Goal: Transaction & Acquisition: Obtain resource

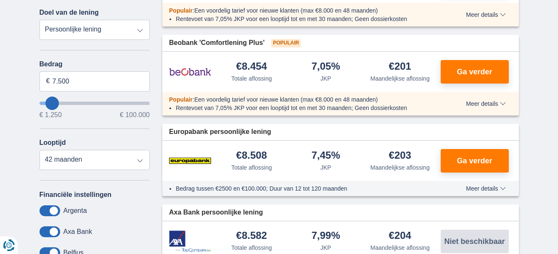
scroll to position [168, 0]
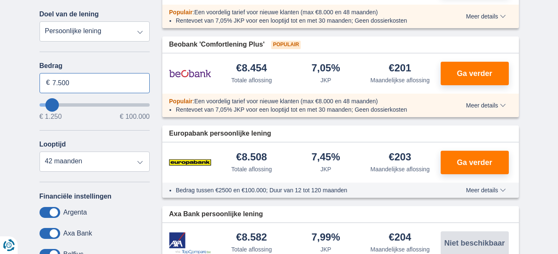
click at [70, 82] on input "7.500" at bounding box center [94, 83] width 111 height 20
type input "7"
type input "3.500"
type input "3250"
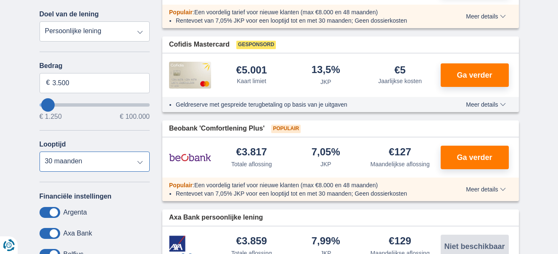
select select "24"
click at [39, 152] on select "12 maanden 18 maanden 24 maanden 30 maanden" at bounding box center [94, 162] width 111 height 20
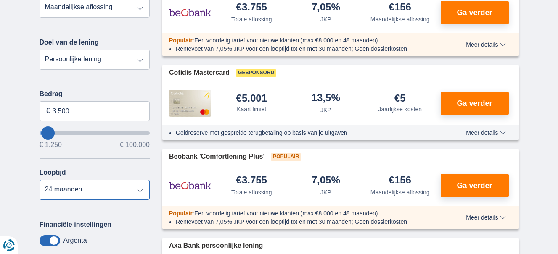
scroll to position [126, 0]
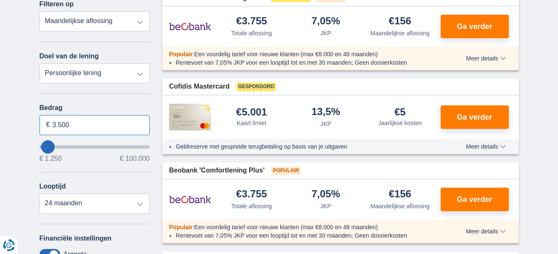
click at [70, 124] on input "3.500" at bounding box center [94, 125] width 111 height 20
type input "3.000"
type input "3250"
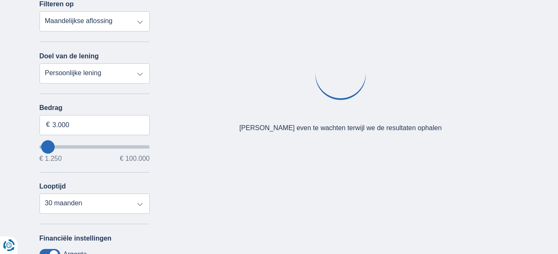
click at [14, 166] on div "× widget.non-eligible-application.title widget.non-eligible-application.text no…" at bounding box center [279, 186] width 558 height 430
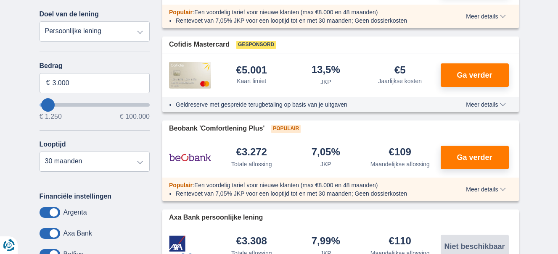
scroll to position [210, 0]
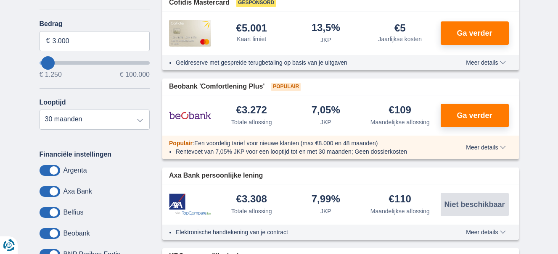
click at [43, 170] on span at bounding box center [49, 170] width 21 height 11
click at [0, 0] on input "checkbox" at bounding box center [0, 0] width 0 height 0
click at [44, 192] on span at bounding box center [49, 191] width 21 height 11
click at [0, 0] on input "checkbox" at bounding box center [0, 0] width 0 height 0
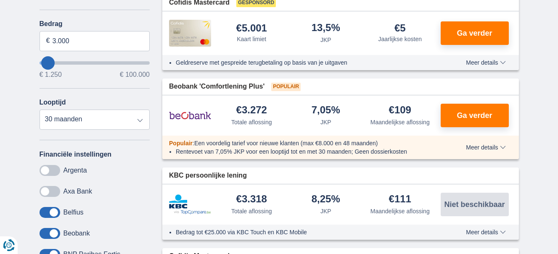
scroll to position [252, 0]
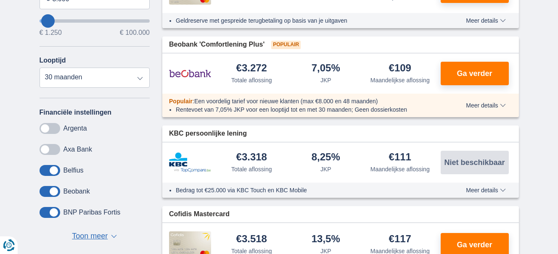
click at [45, 212] on span at bounding box center [49, 212] width 21 height 11
click at [0, 0] on input "checkbox" at bounding box center [0, 0] width 0 height 0
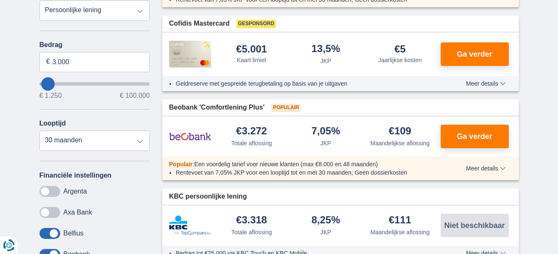
scroll to position [168, 0]
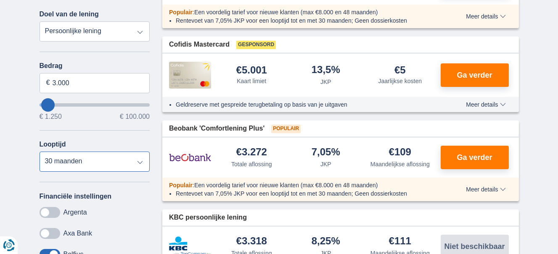
click at [139, 162] on select "12 maanden 18 maanden 24 maanden 30 maanden" at bounding box center [94, 162] width 111 height 20
select select "18"
click at [39, 152] on select "12 maanden 18 maanden 24 maanden 30 maanden" at bounding box center [94, 162] width 111 height 20
click at [71, 83] on input "3.000" at bounding box center [94, 83] width 111 height 20
type input "3"
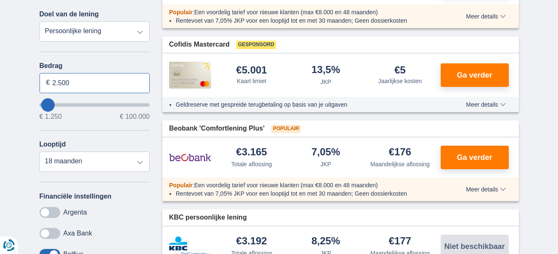
type input "2.500"
type input "2250"
select select "24"
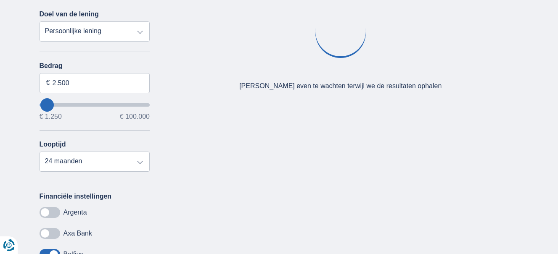
click at [7, 95] on div "× widget.non-eligible-application.title widget.non-eligible-application.text no…" at bounding box center [279, 144] width 558 height 430
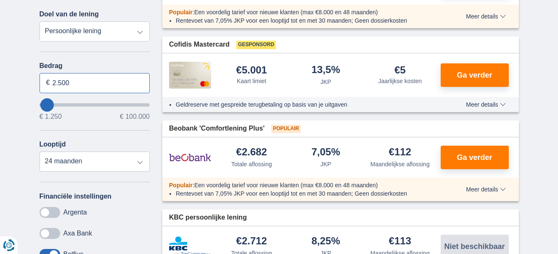
click at [61, 82] on input "2.500" at bounding box center [94, 83] width 111 height 20
type input "2.000"
type input "2250"
click at [11, 75] on div "× widget.non-eligible-application.title widget.non-eligible-application.text no…" at bounding box center [279, 242] width 558 height 627
click at [140, 158] on select "12 maanden 18 maanden 24 maanden" at bounding box center [94, 162] width 111 height 20
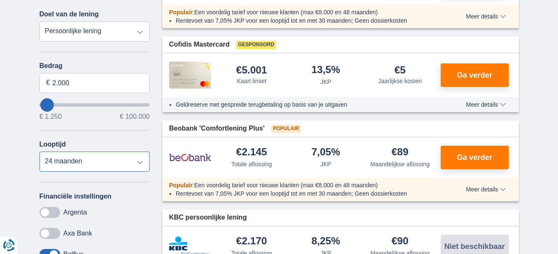
select select "18"
click at [39, 152] on select "12 maanden 18 maanden 24 maanden" at bounding box center [94, 162] width 111 height 20
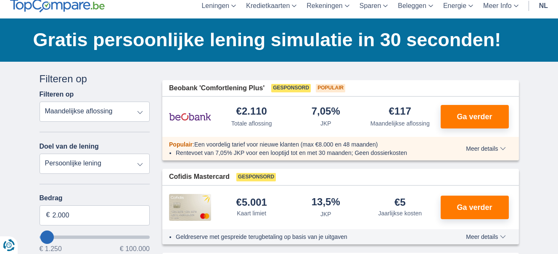
scroll to position [0, 0]
